Goal: Task Accomplishment & Management: Complete application form

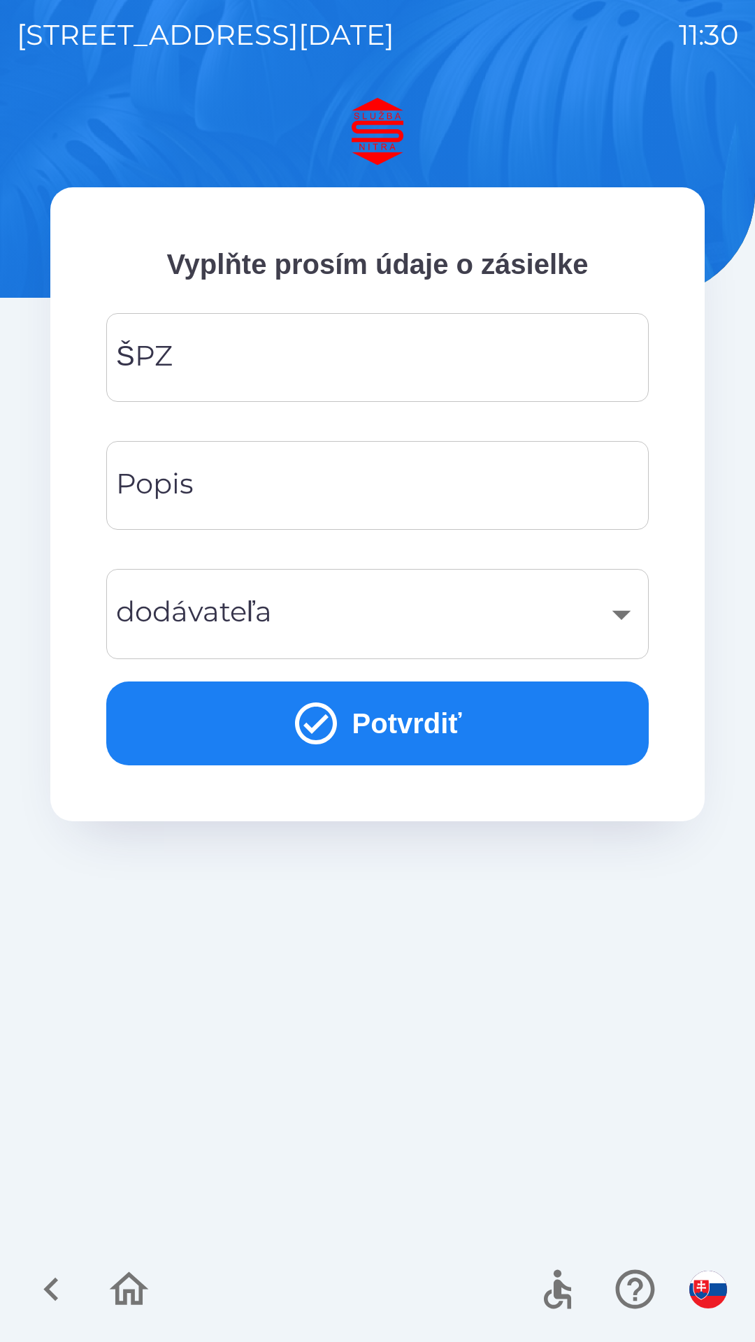
click at [314, 351] on input "ŠPZ" at bounding box center [377, 357] width 509 height 55
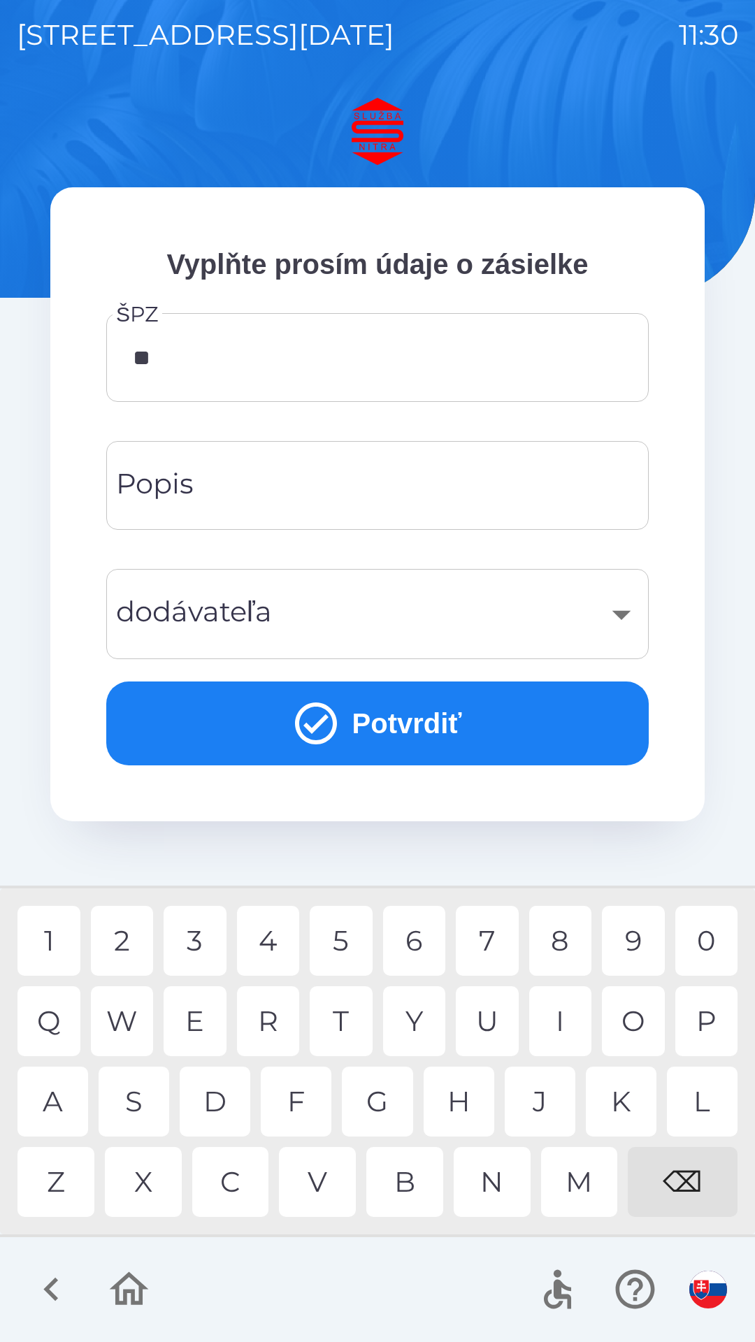
click at [272, 1026] on div "R" at bounding box center [268, 1022] width 63 height 70
click at [647, 939] on div "9" at bounding box center [633, 941] width 63 height 70
type input "*******"
click at [380, 482] on input "Popis" at bounding box center [377, 485] width 509 height 55
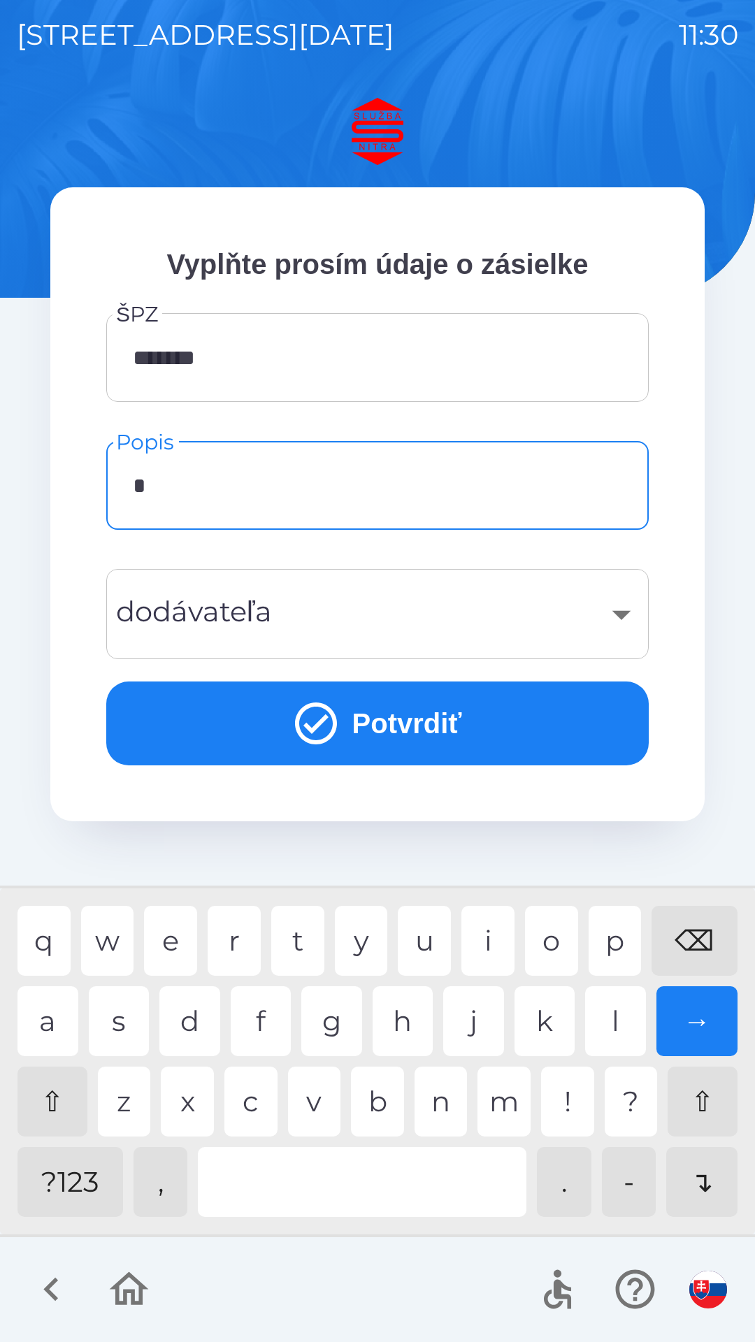
click at [509, 1112] on div "m" at bounding box center [504, 1102] width 53 height 70
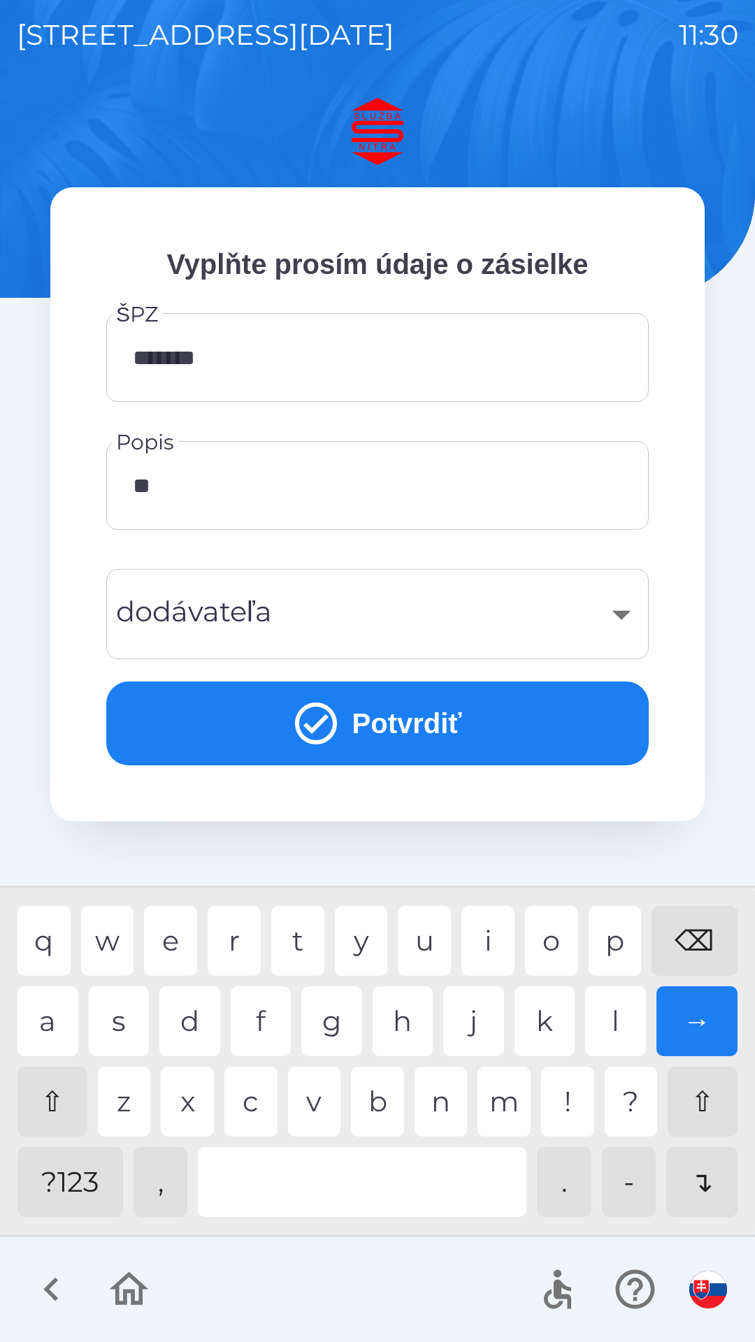
click at [559, 943] on div "o" at bounding box center [551, 941] width 53 height 70
type input "******"
click at [122, 1022] on div "s" at bounding box center [119, 1022] width 61 height 70
click at [407, 716] on button "Potvrdiť" at bounding box center [377, 724] width 543 height 84
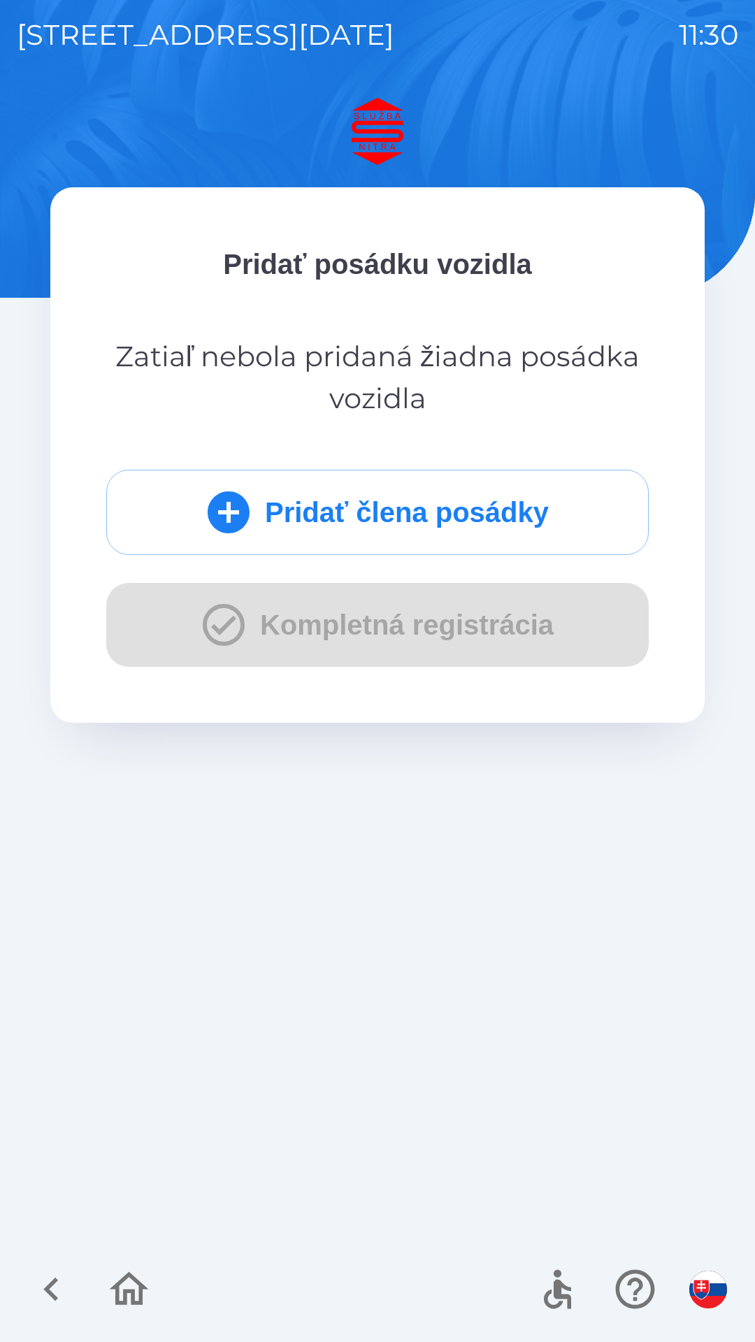
click at [379, 517] on button "Pridať člena posádky" at bounding box center [377, 512] width 543 height 85
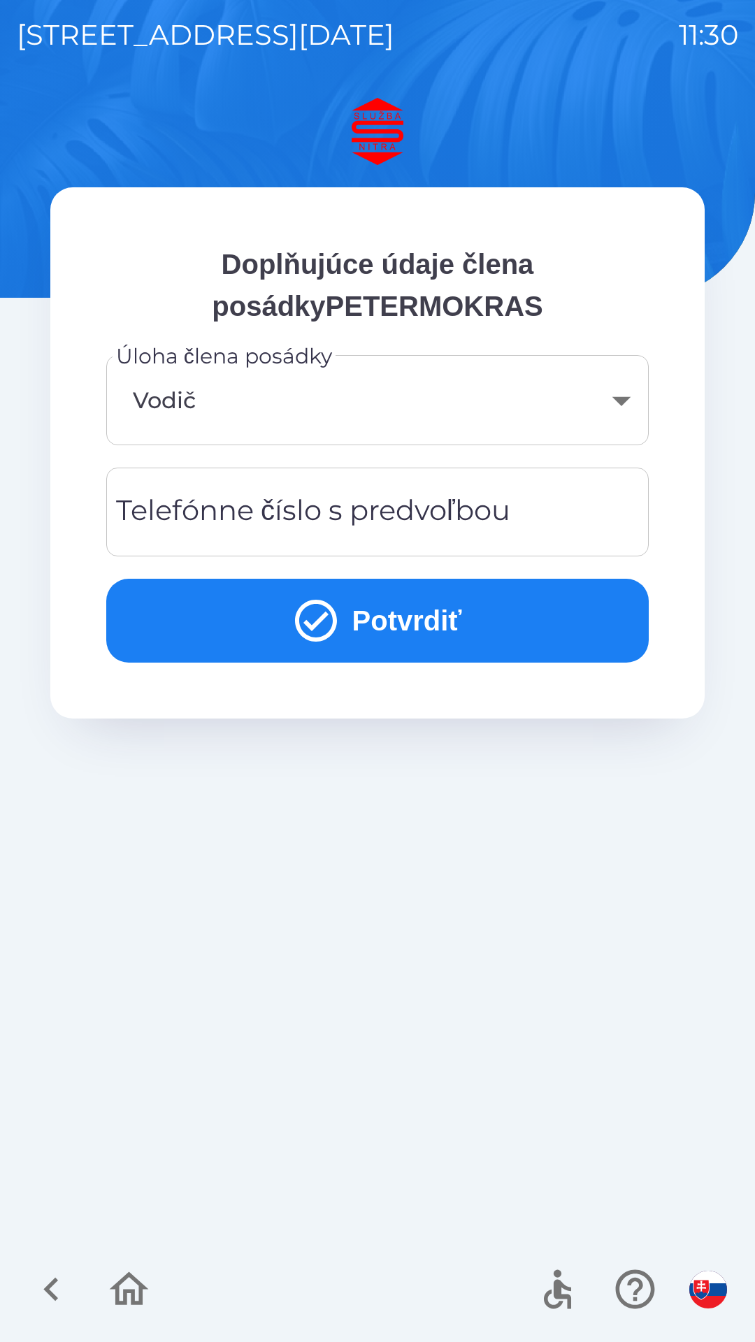
click at [406, 617] on button "Potvrdiť" at bounding box center [377, 621] width 543 height 84
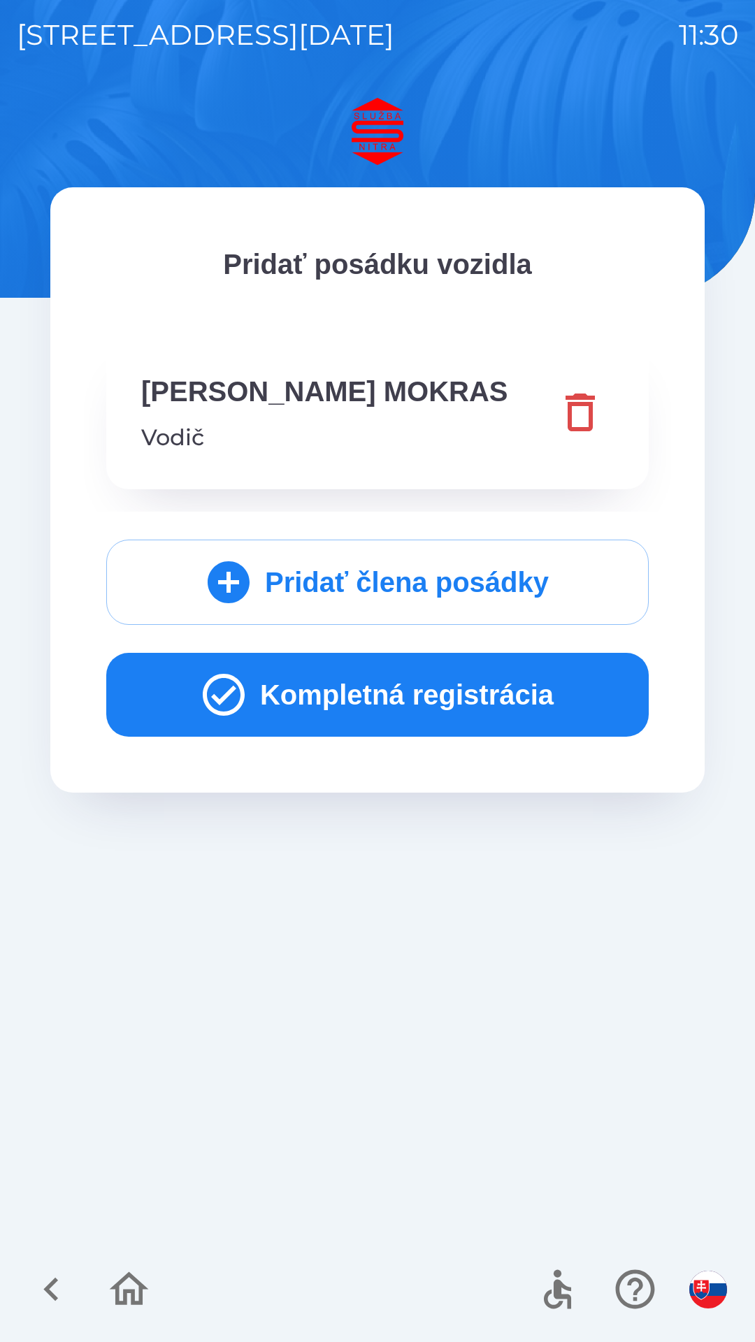
click at [374, 580] on button "Pridať člena posádky" at bounding box center [377, 582] width 543 height 85
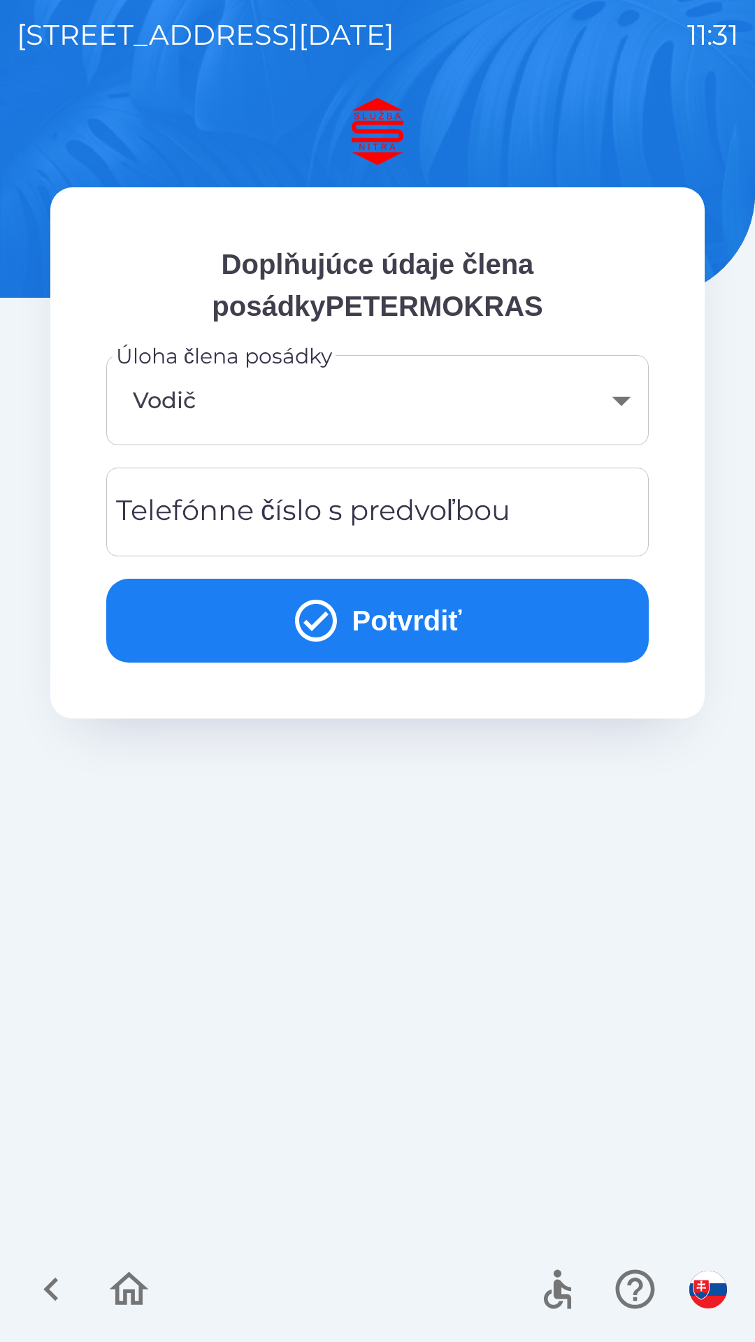
click at [368, 510] on div "Telefónne číslo s predvoľbou Telefónne číslo s predvoľbou" at bounding box center [377, 512] width 543 height 89
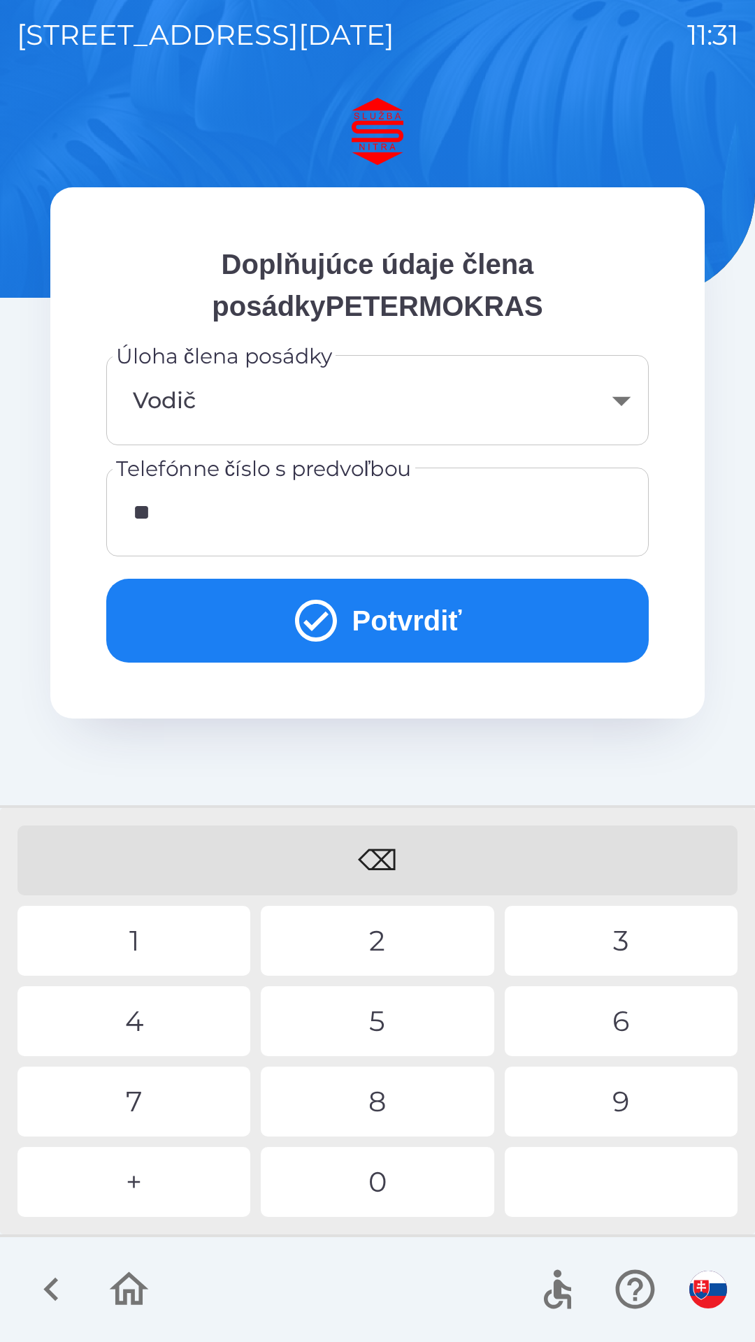
click at [160, 1032] on div "4" at bounding box center [133, 1022] width 233 height 70
click at [380, 943] on div "2" at bounding box center [377, 941] width 233 height 70
click at [395, 1010] on div "5" at bounding box center [377, 1022] width 233 height 70
click at [145, 1021] on div "4" at bounding box center [133, 1022] width 233 height 70
click at [386, 1118] on div "8" at bounding box center [377, 1102] width 233 height 70
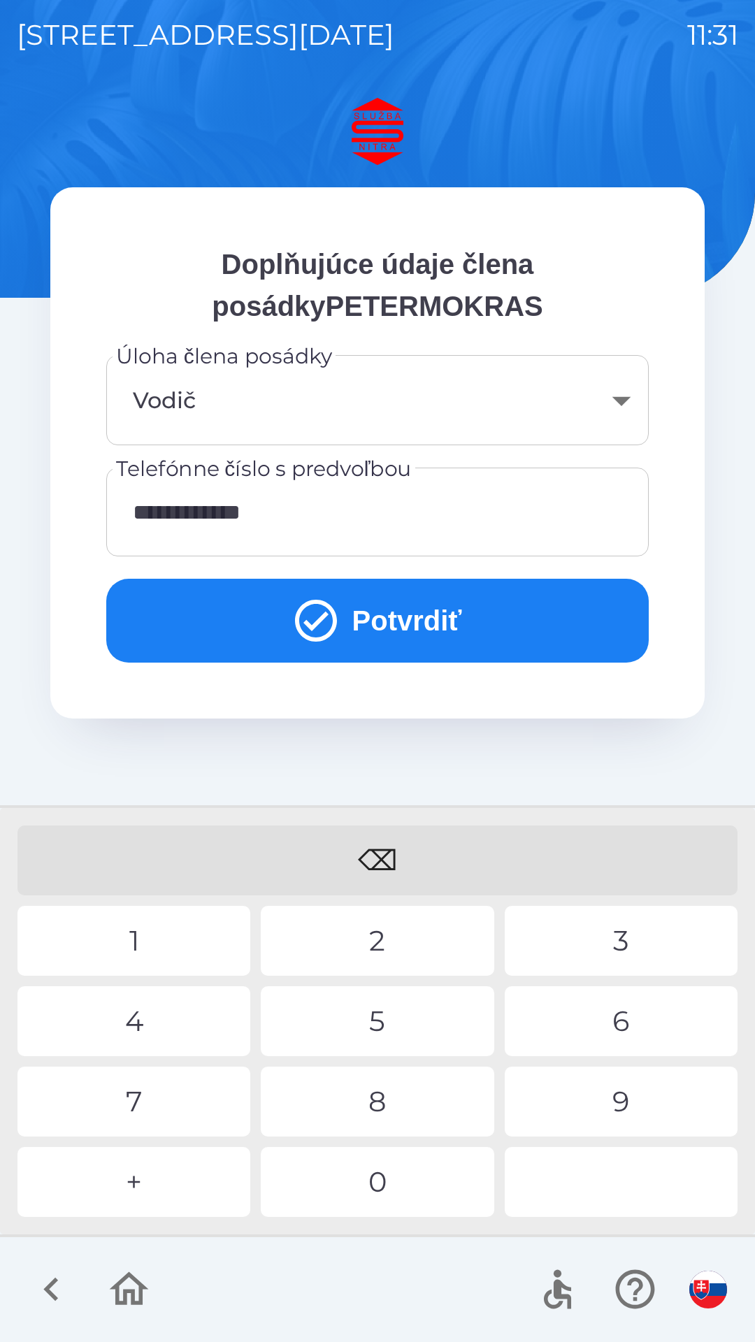
click at [386, 939] on div "2" at bounding box center [377, 941] width 233 height 70
type input "**********"
click at [401, 943] on div "2" at bounding box center [377, 941] width 233 height 70
click at [376, 634] on button "Potvrdiť" at bounding box center [377, 621] width 543 height 84
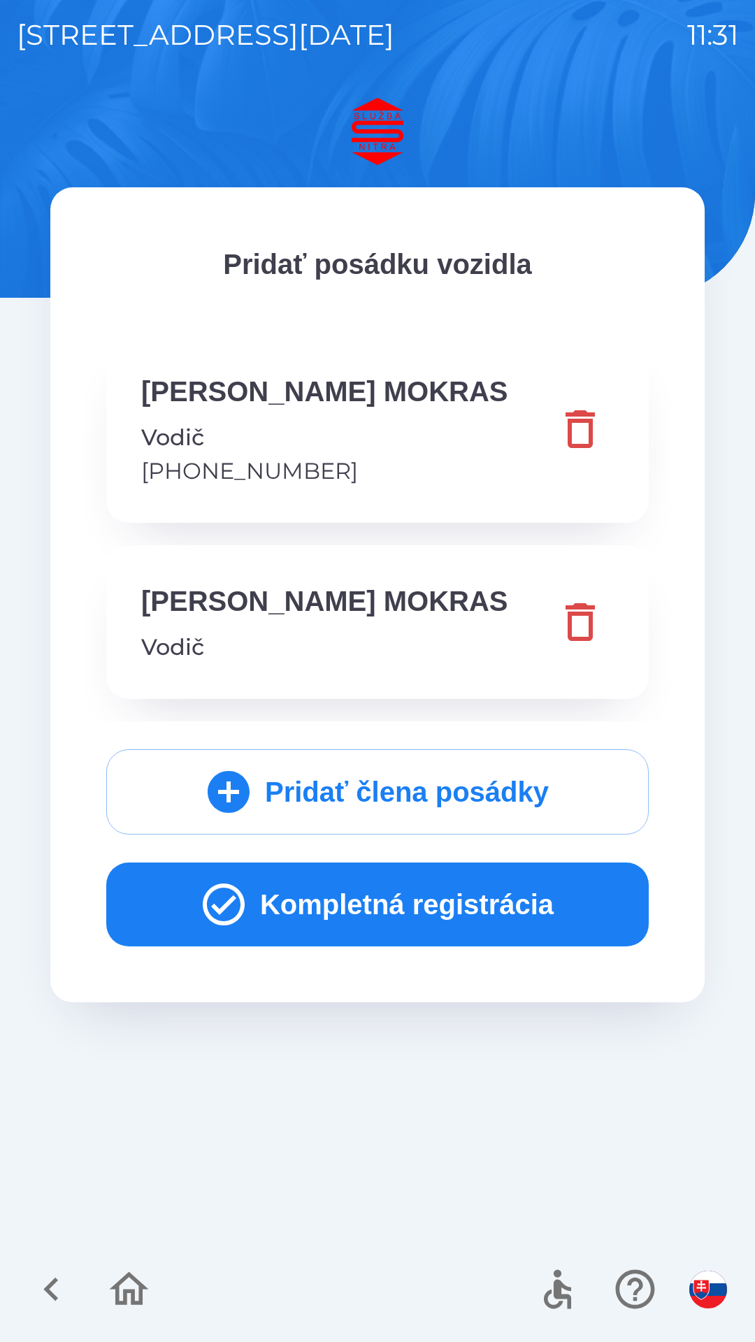
click at [215, 903] on icon "button" at bounding box center [224, 905] width 42 height 42
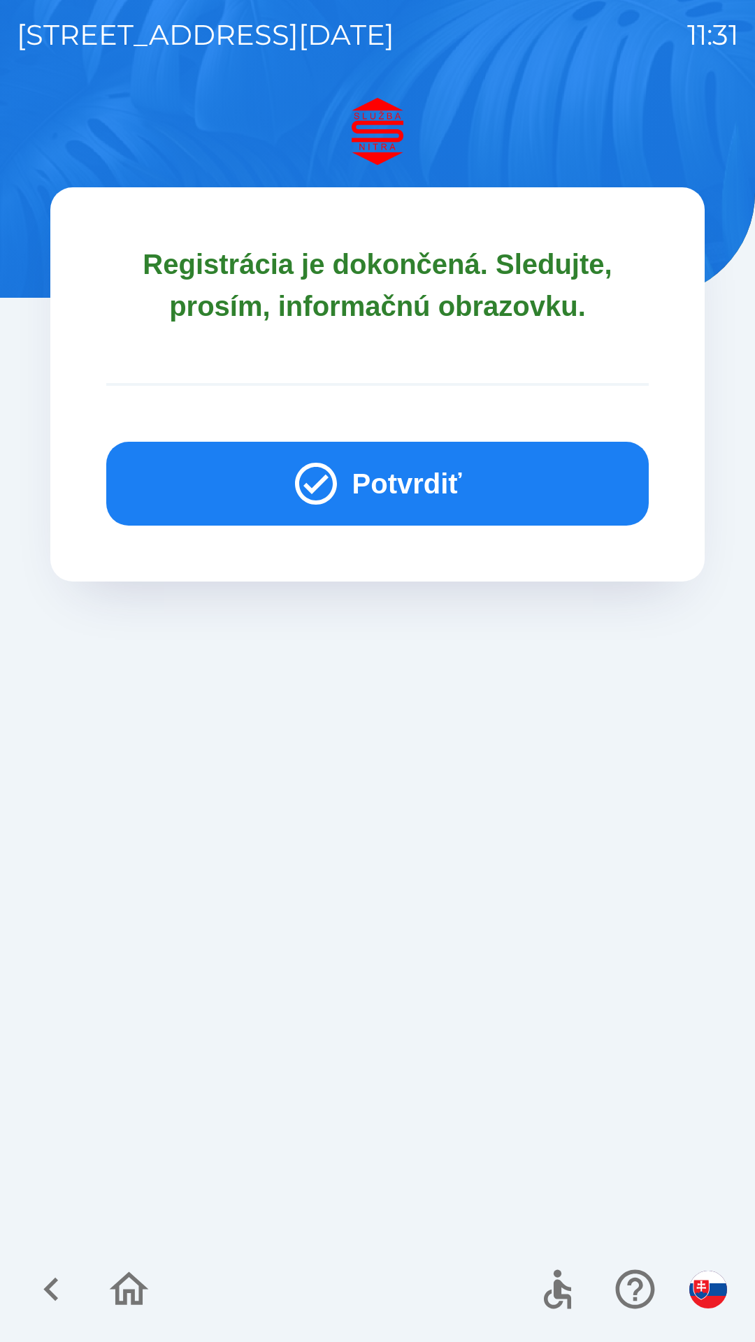
click at [320, 457] on button "Potvrdiť" at bounding box center [377, 484] width 543 height 84
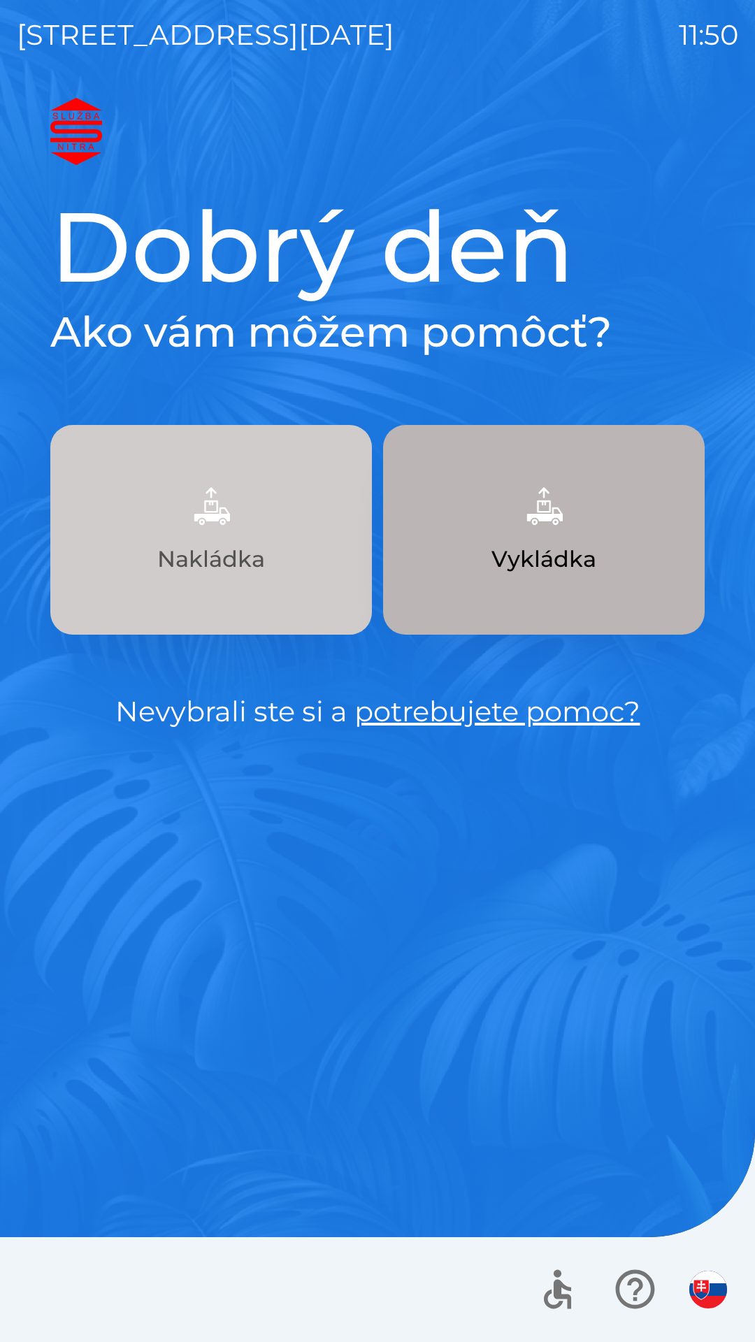
click at [231, 538] on button "Nakládka" at bounding box center [211, 530] width 322 height 210
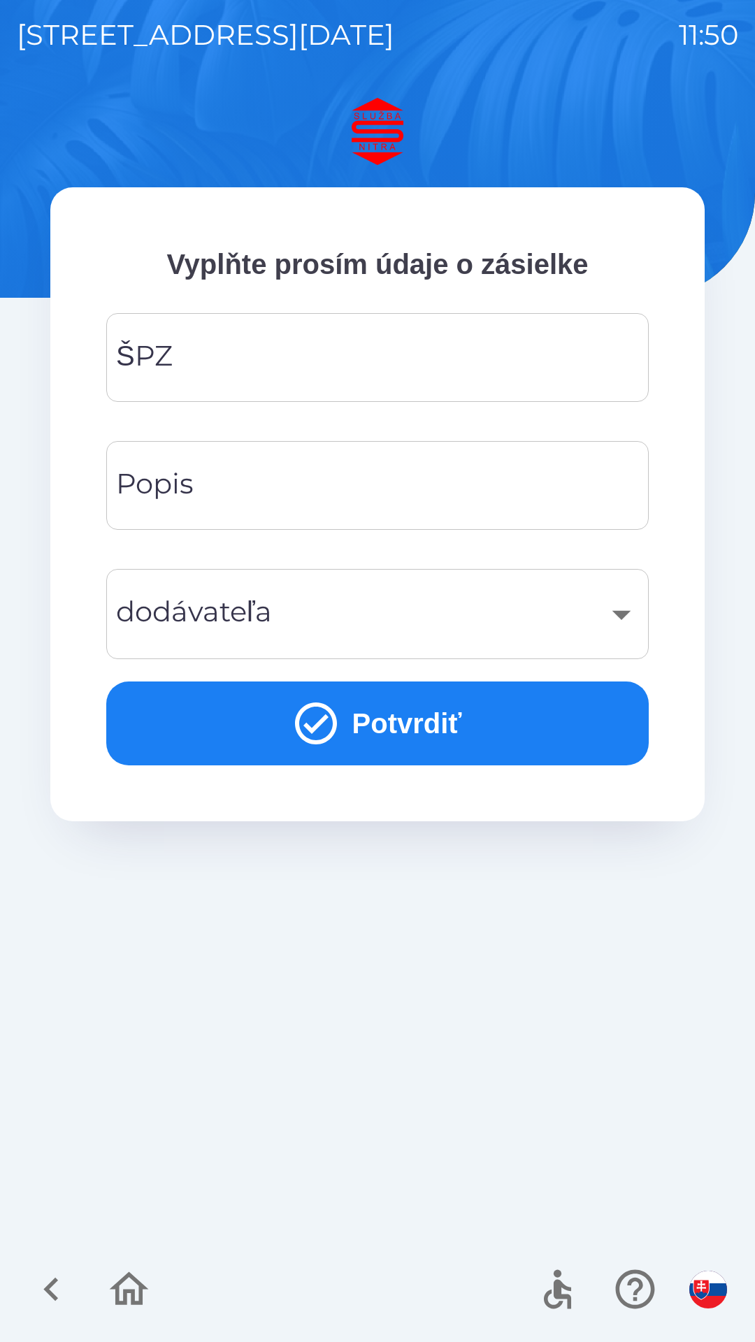
click at [257, 363] on input "ŠPZ" at bounding box center [377, 357] width 509 height 55
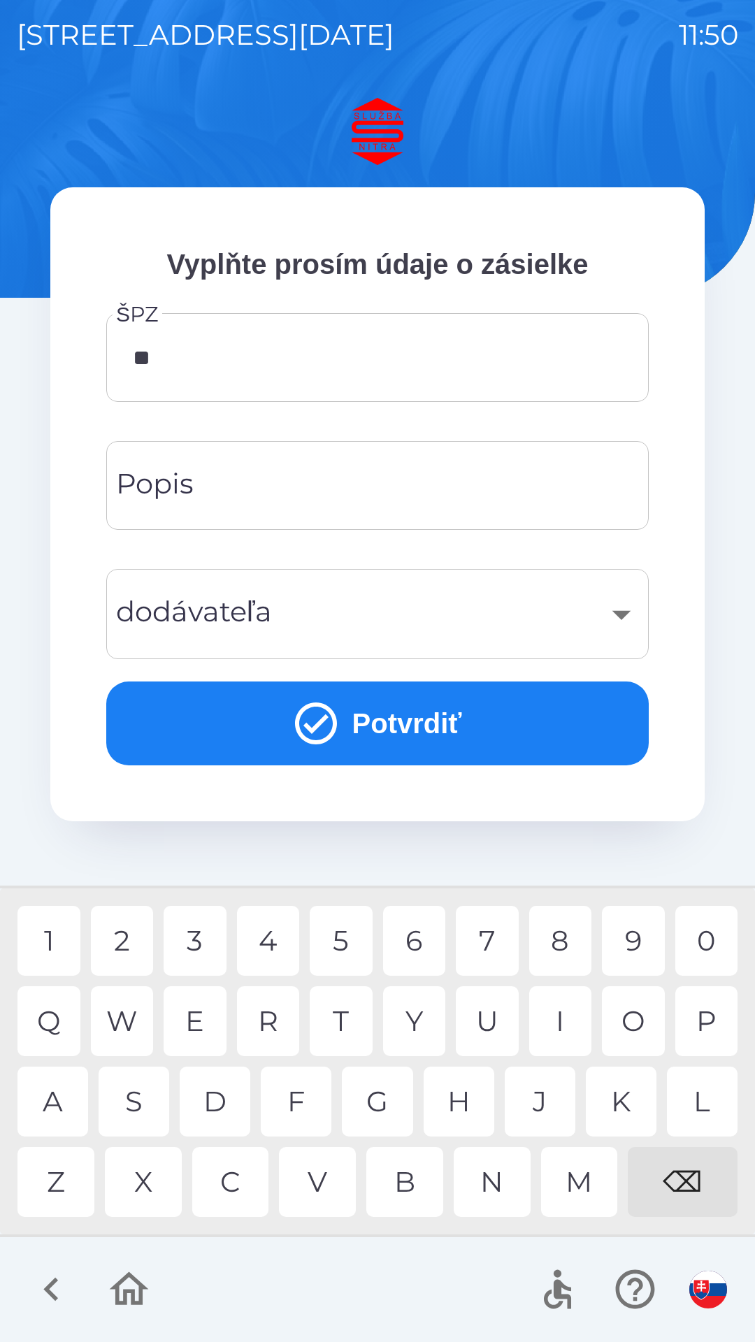
click at [75, 1107] on div "A" at bounding box center [52, 1102] width 71 height 70
click at [343, 954] on div "5" at bounding box center [341, 941] width 63 height 70
click at [629, 940] on div "9" at bounding box center [633, 941] width 63 height 70
click at [245, 1187] on div "C" at bounding box center [230, 1182] width 77 height 70
type input "*******"
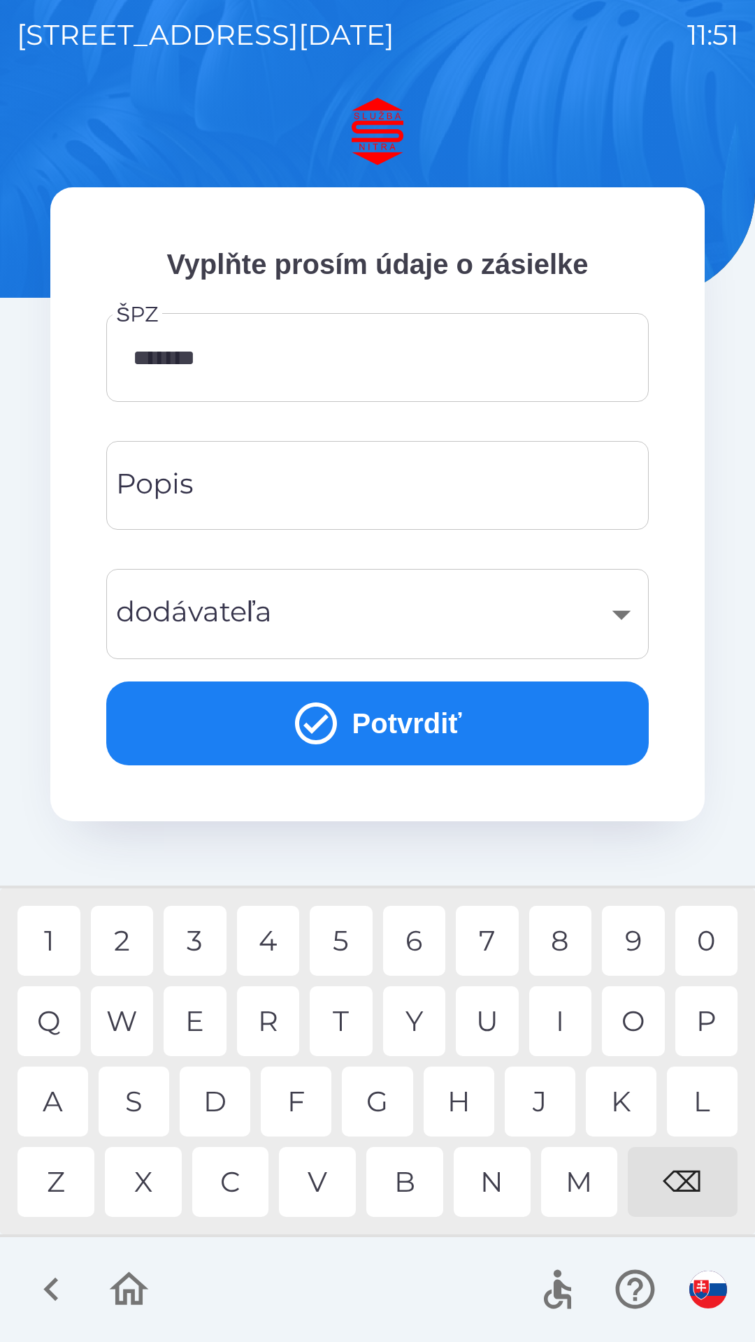
click at [201, 489] on input "Popis" at bounding box center [377, 485] width 509 height 55
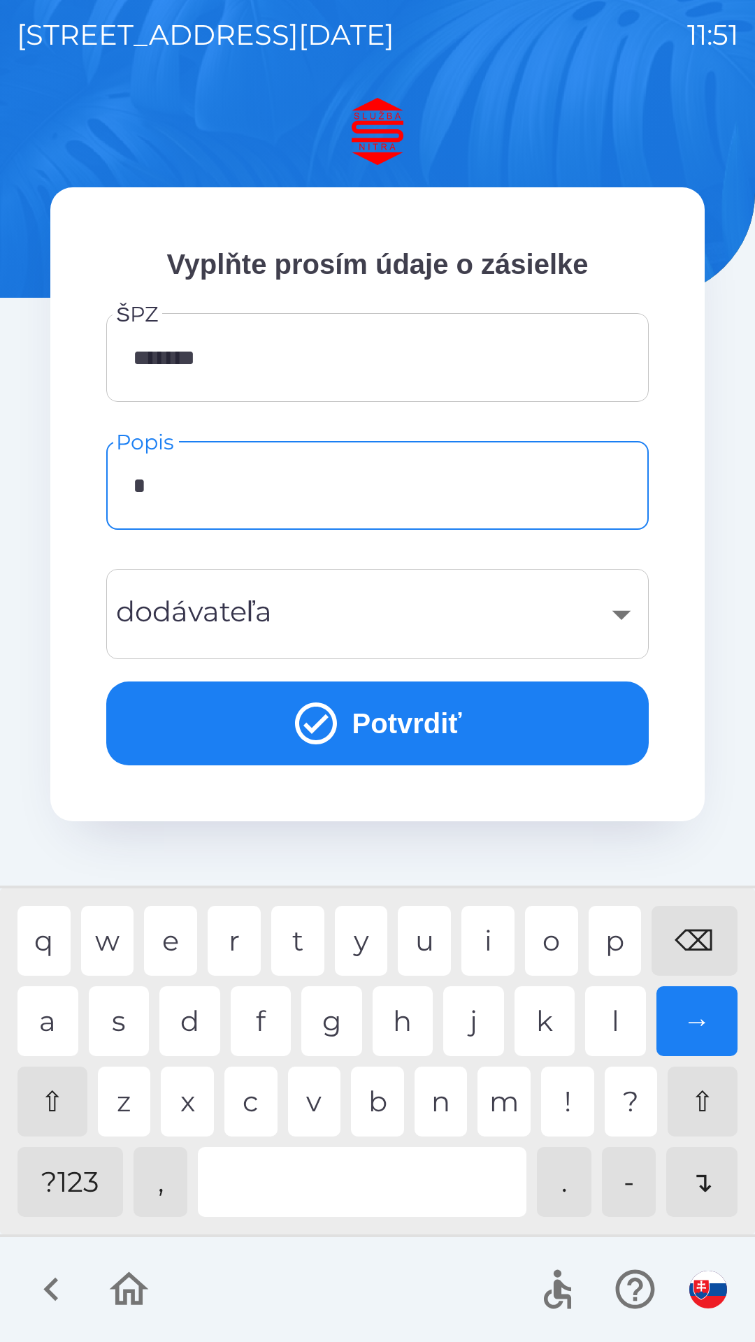
click at [499, 1109] on div "m" at bounding box center [504, 1102] width 53 height 70
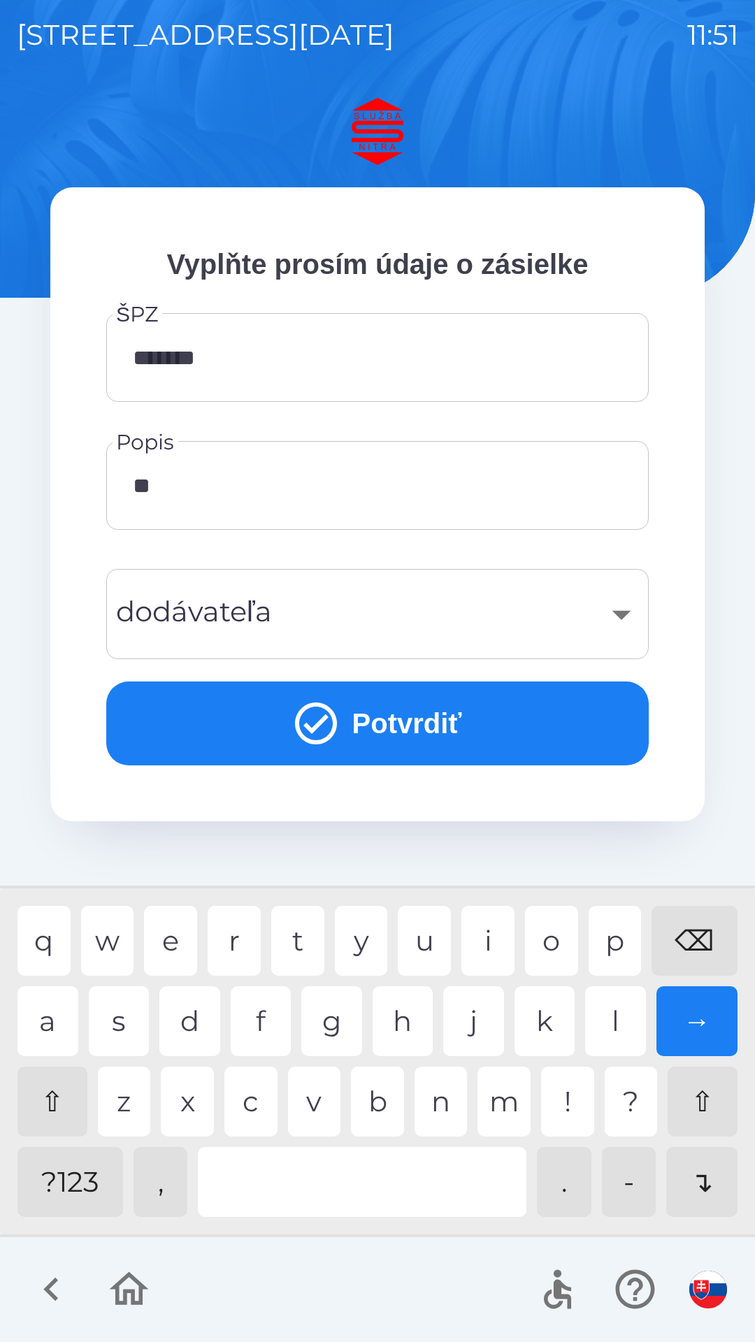
click at [130, 1030] on div "s" at bounding box center [119, 1022] width 61 height 70
click at [331, 1028] on div "g" at bounding box center [331, 1022] width 61 height 70
click at [440, 1107] on div "n" at bounding box center [441, 1102] width 53 height 70
type input "*****"
click at [62, 1038] on div "a" at bounding box center [47, 1022] width 61 height 70
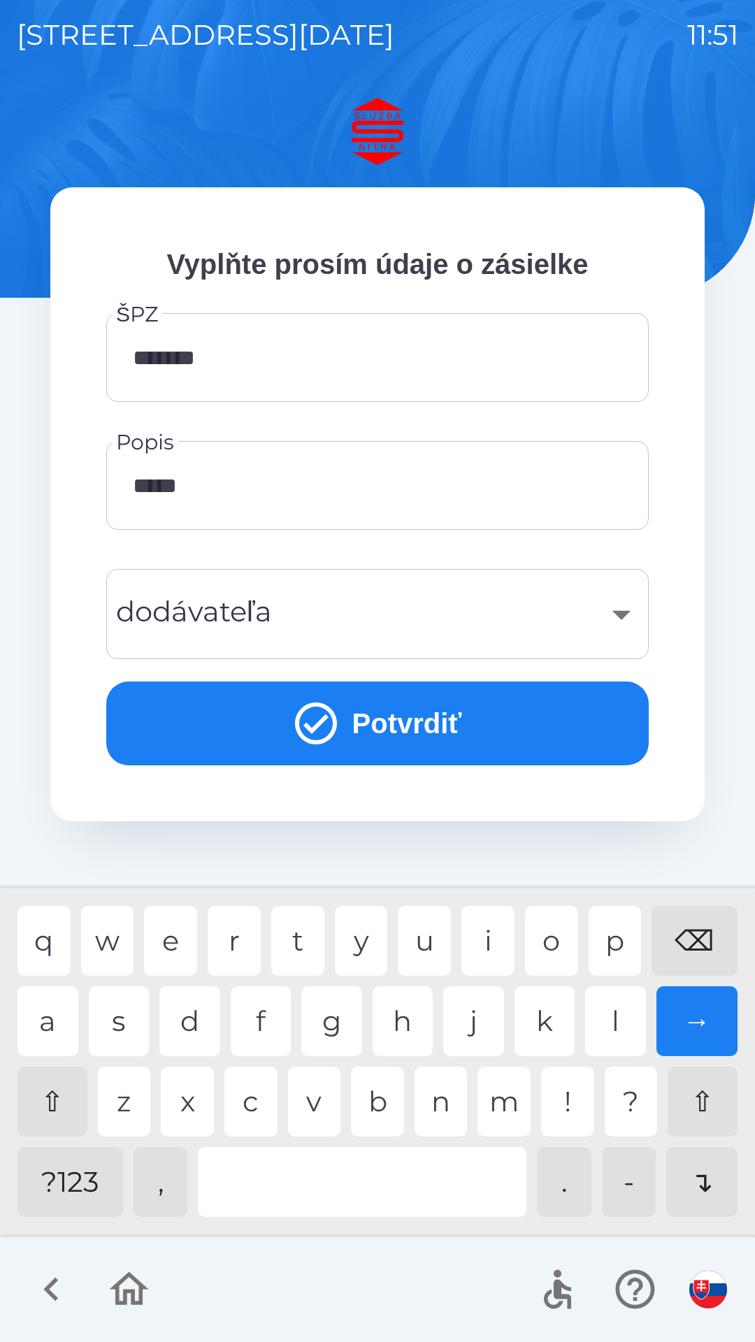
click at [603, 622] on div "​" at bounding box center [377, 614] width 509 height 57
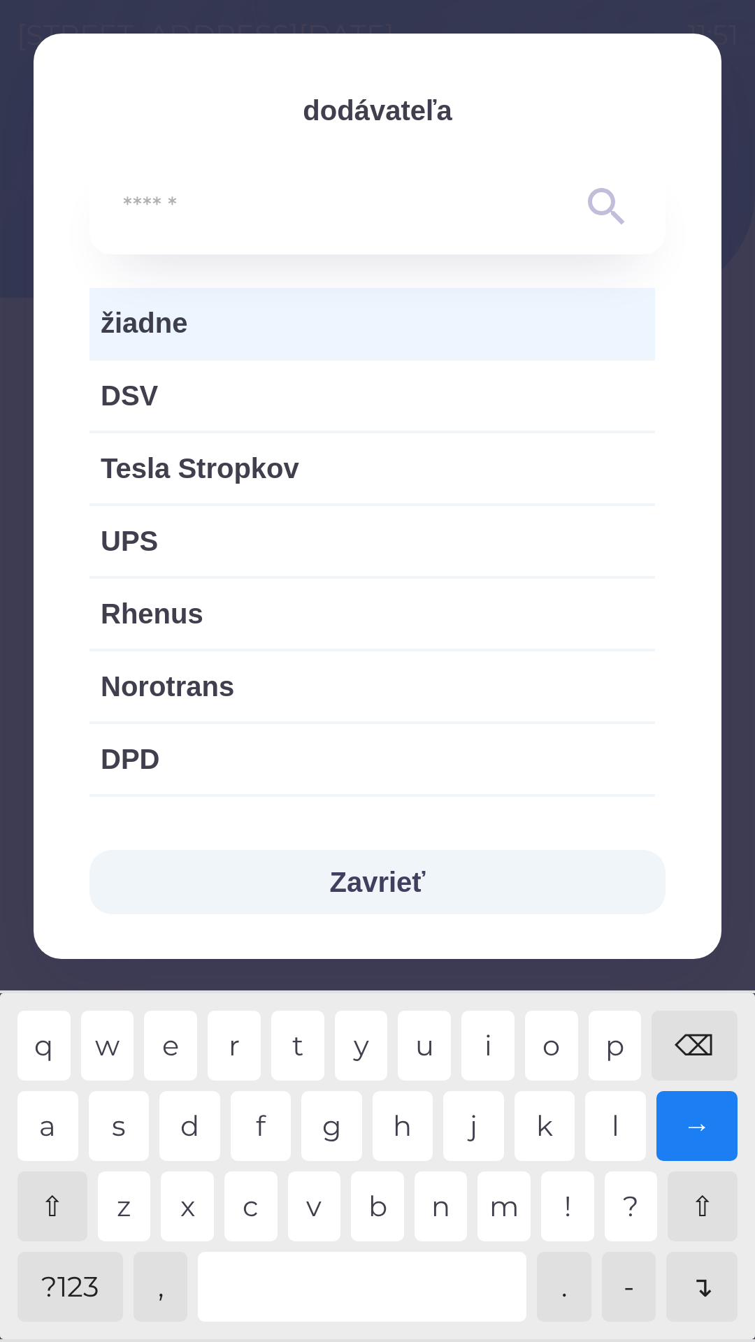
click at [220, 692] on span "Norotrans" at bounding box center [372, 687] width 543 height 42
type input "***"
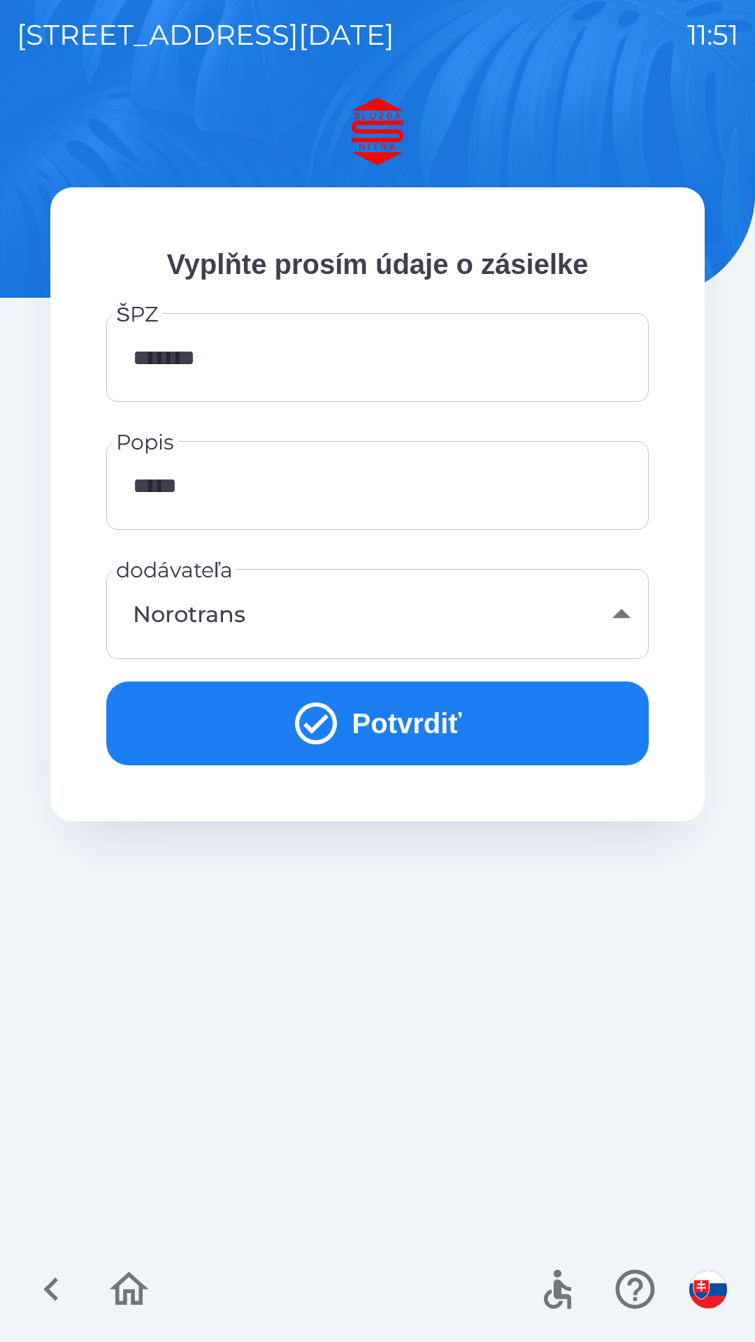
click at [391, 723] on button "Potvrdiť" at bounding box center [377, 724] width 543 height 84
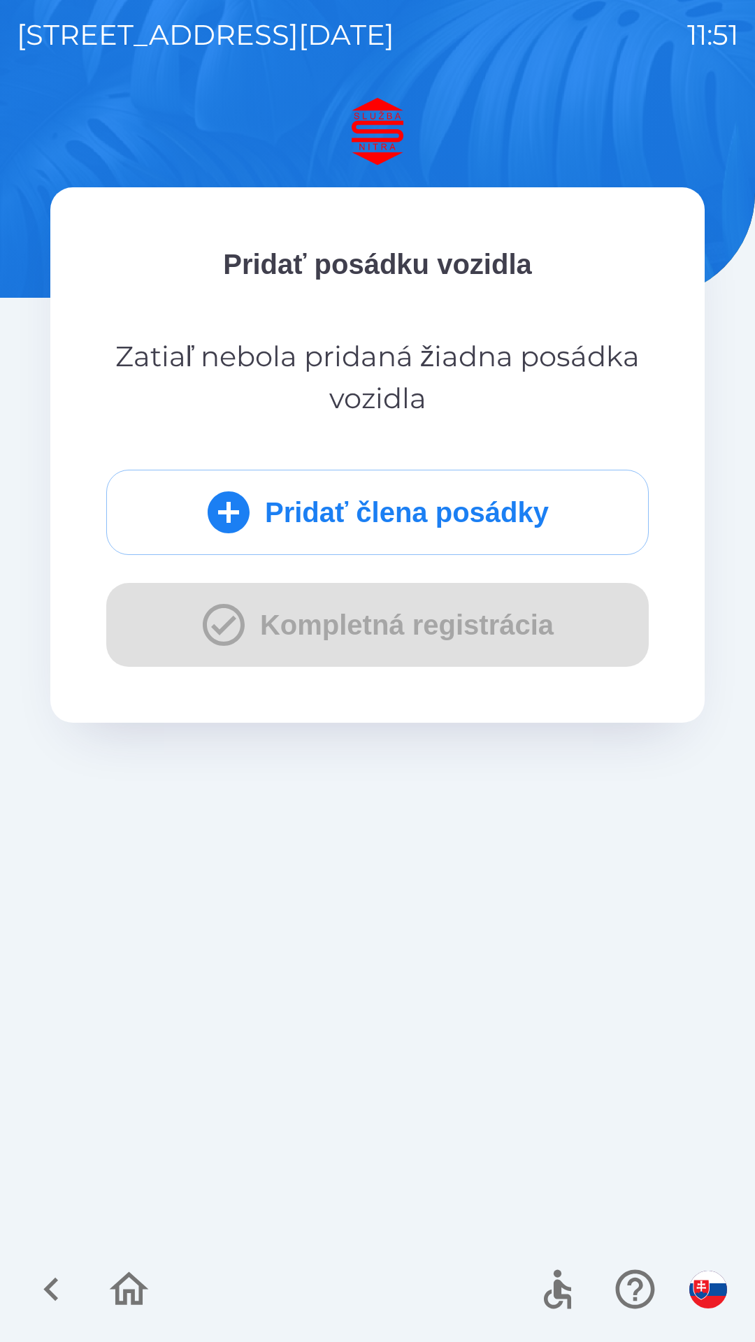
click at [415, 514] on button "Pridať člena posádky" at bounding box center [377, 512] width 543 height 85
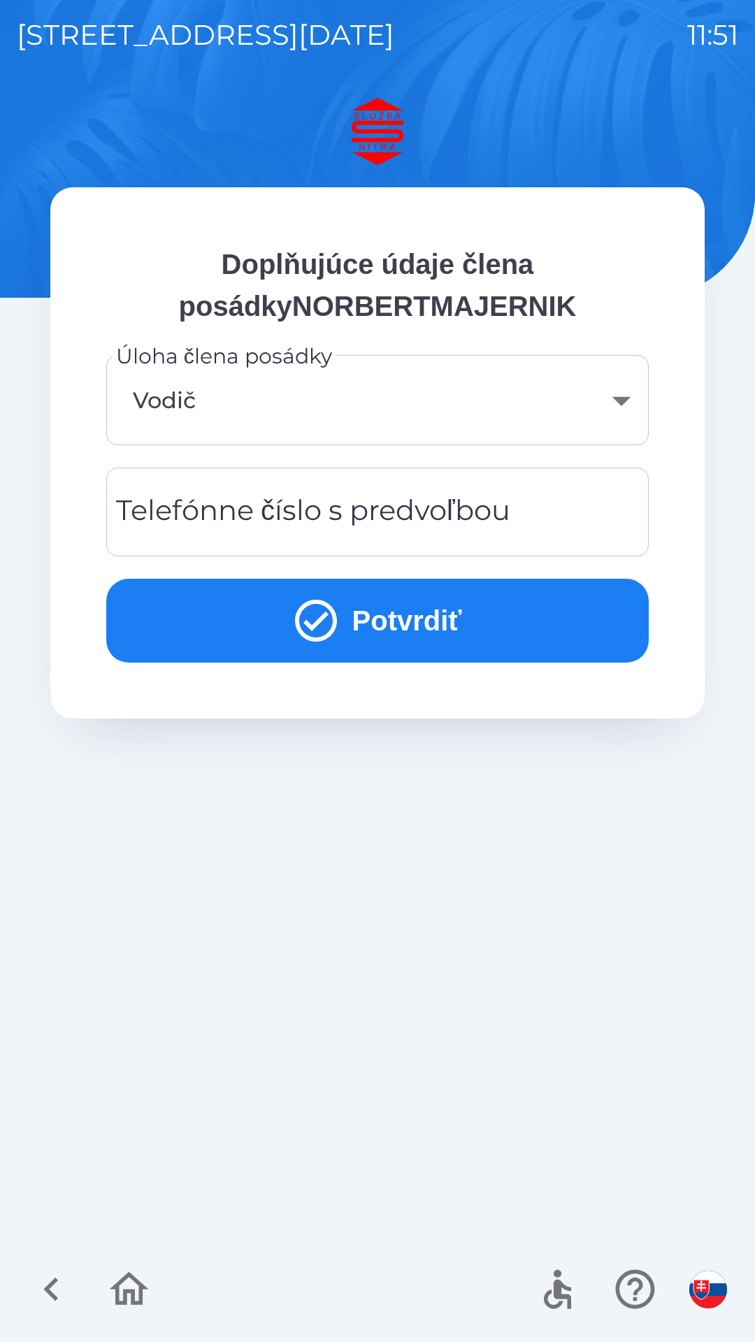
click at [327, 515] on div "Telefónne číslo s predvoľbou Telefónne číslo s predvoľbou" at bounding box center [377, 512] width 543 height 89
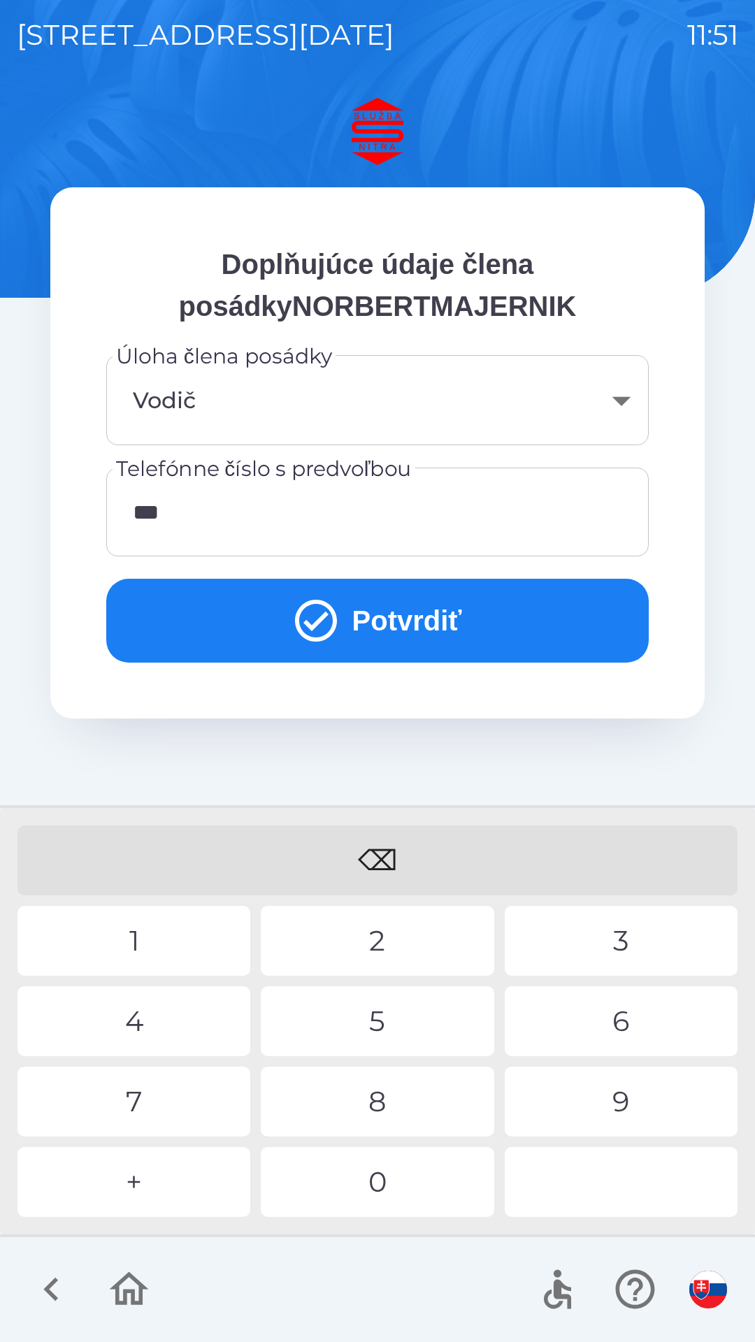
click at [359, 954] on div "2" at bounding box center [377, 941] width 233 height 70
click at [174, 950] on div "1" at bounding box center [133, 941] width 233 height 70
click at [180, 1103] on div "7" at bounding box center [133, 1102] width 233 height 70
click at [608, 1108] on div "9" at bounding box center [621, 1102] width 233 height 70
type input "**********"
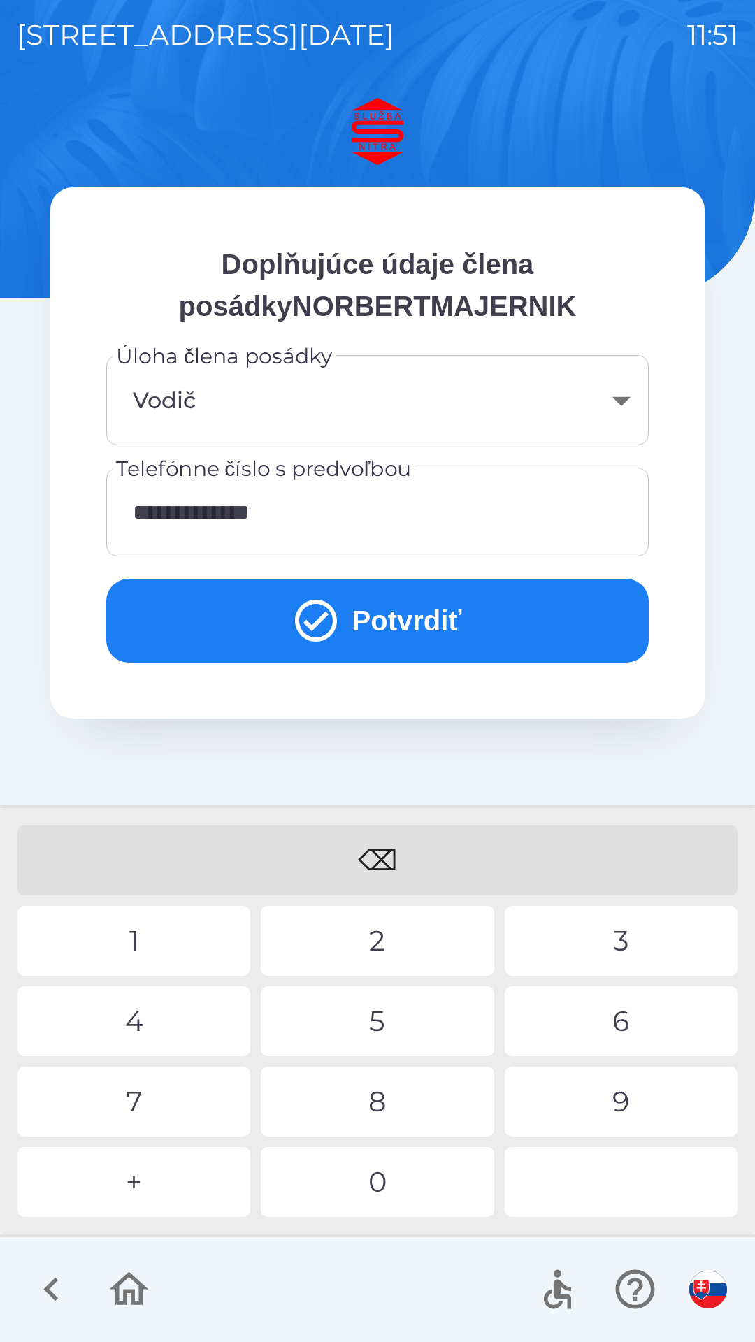
click at [171, 954] on div "1" at bounding box center [133, 941] width 233 height 70
click at [402, 629] on button "Potvrdiť" at bounding box center [377, 621] width 543 height 84
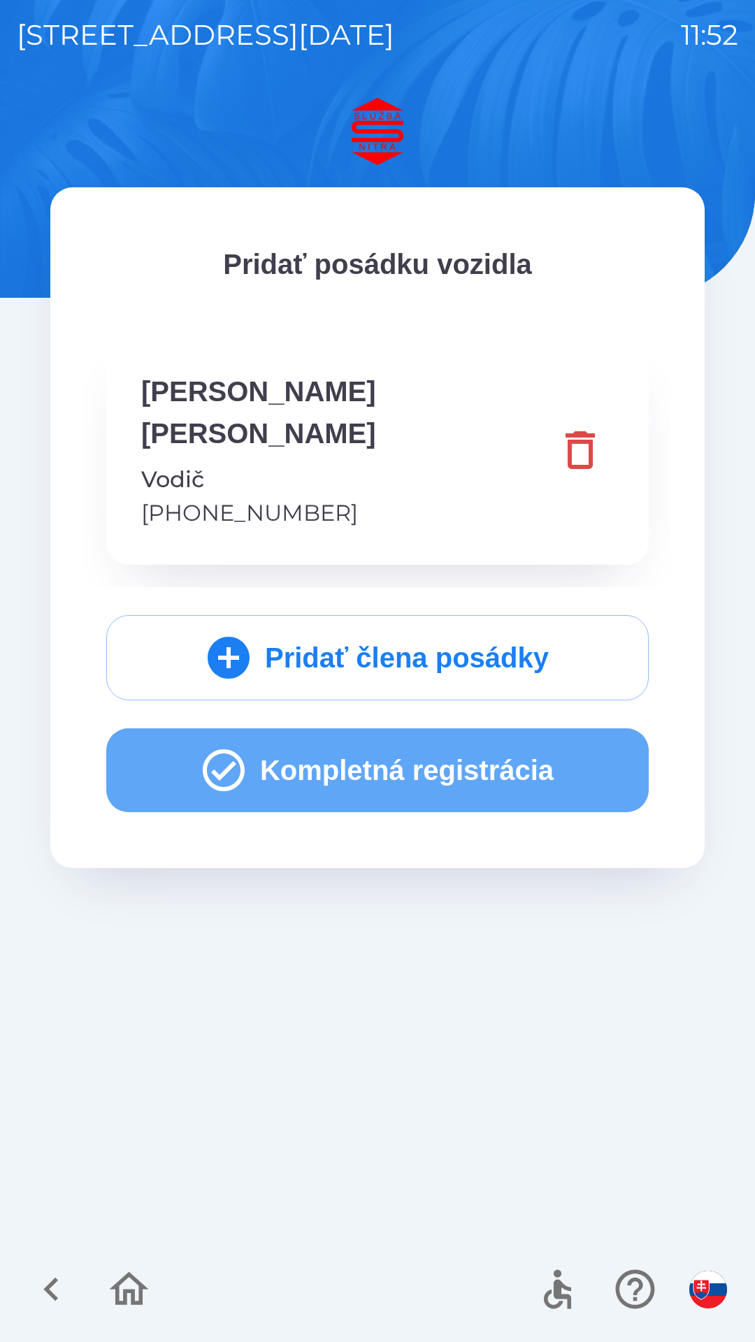
click at [414, 731] on button "Kompletná registrácia" at bounding box center [377, 771] width 543 height 84
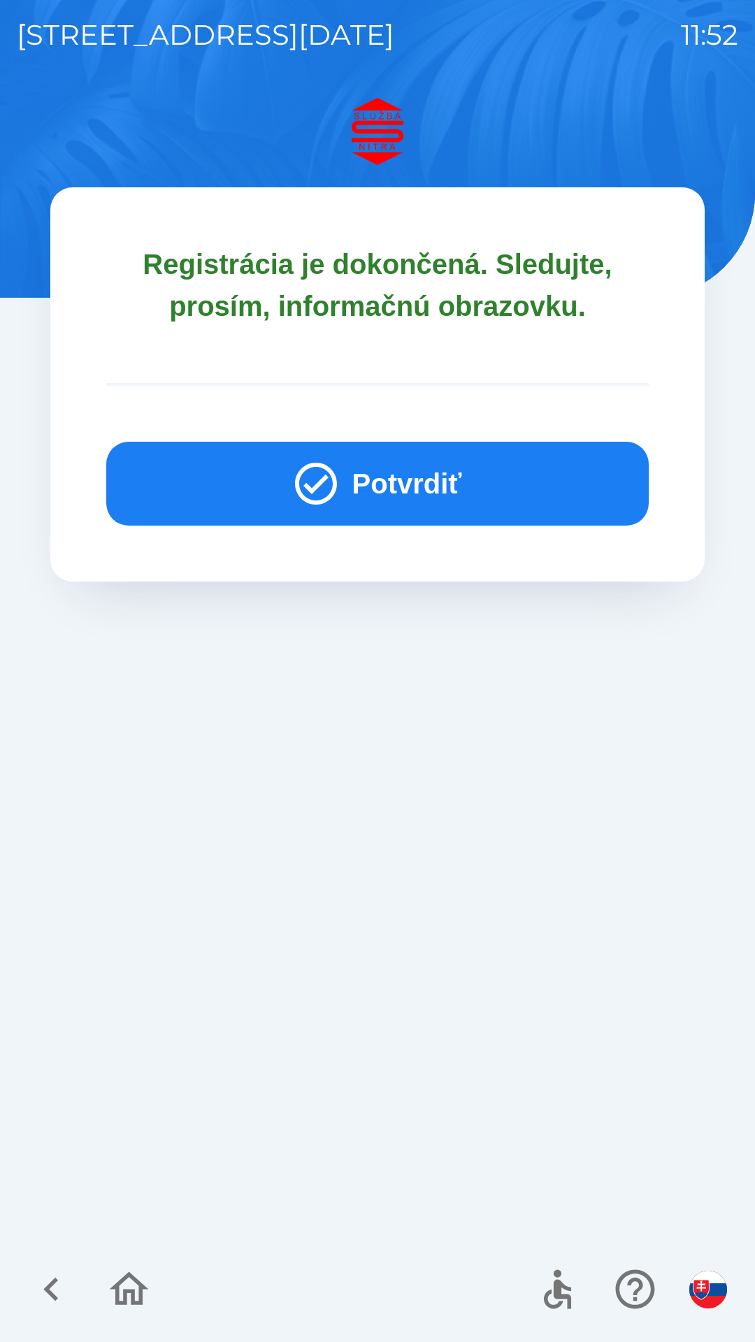
click at [402, 478] on button "Potvrdiť" at bounding box center [377, 484] width 543 height 84
